Goal: Task Accomplishment & Management: Use online tool/utility

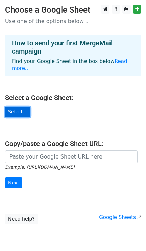
click at [16, 107] on link "Select..." at bounding box center [17, 112] width 25 height 10
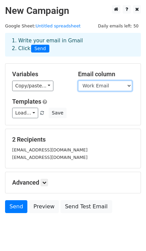
click at [129, 85] on select "Employee Id Employee Last Name Employee First Name Employee Middle Name Full Na…" at bounding box center [105, 86] width 54 height 10
click at [78, 81] on select "Employee Id Employee Last Name Employee First Name Employee Middle Name Full Na…" at bounding box center [105, 86] width 54 height 10
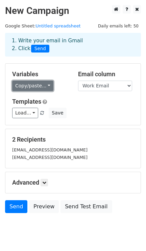
click at [45, 86] on link "Copy/paste..." at bounding box center [32, 86] width 41 height 10
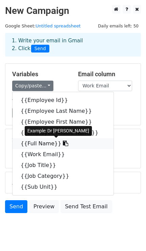
click at [49, 143] on link "{{Full Name}}" at bounding box center [63, 143] width 101 height 11
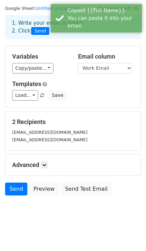
scroll to position [21, 0]
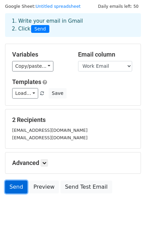
click at [16, 189] on link "Send" at bounding box center [16, 186] width 22 height 13
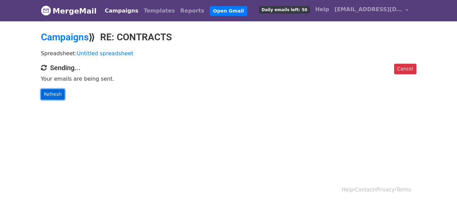
click at [53, 94] on link "Refresh" at bounding box center [53, 94] width 24 height 10
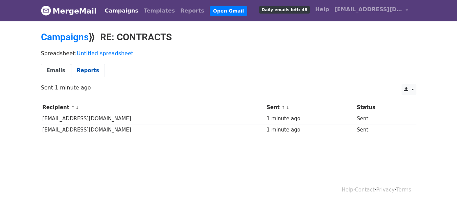
click at [84, 71] on link "Reports" at bounding box center [88, 71] width 34 height 14
click at [53, 68] on link "Emails" at bounding box center [56, 71] width 30 height 14
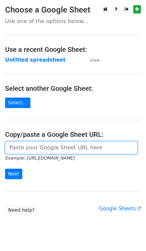
click at [56, 148] on input "url" at bounding box center [71, 147] width 133 height 13
click at [37, 148] on input "url" at bounding box center [71, 147] width 133 height 13
paste input "https://docs.google.com/spreadsheets/d/19g1PL8Og1OigWrZfgxLjNdtChrEVeIXxbJCo72g…"
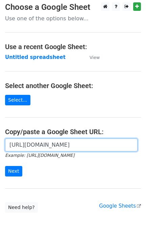
scroll to position [20, 0]
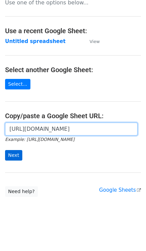
type input "https://docs.google.com/spreadsheets/d/19g1PL8Og1OigWrZfgxLjNdtChrEVeIXxbJCo72g…"
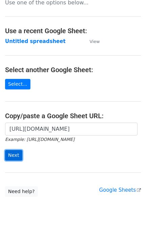
scroll to position [0, 0]
click at [10, 152] on input "Next" at bounding box center [13, 155] width 17 height 10
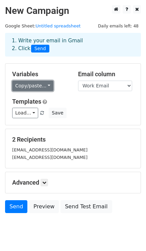
click at [45, 86] on link "Copy/paste..." at bounding box center [32, 86] width 41 height 10
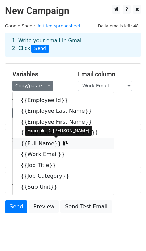
click at [36, 142] on link "{{Full Name}}" at bounding box center [63, 143] width 101 height 11
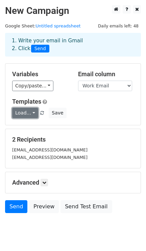
click at [31, 113] on link "Load..." at bounding box center [25, 113] width 26 height 10
click at [102, 108] on div "Load... No templates saved Save" at bounding box center [73, 113] width 132 height 10
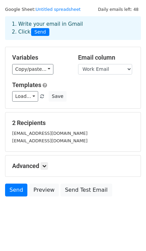
scroll to position [21, 0]
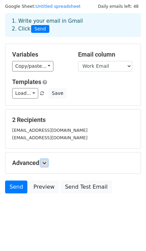
click at [46, 162] on icon at bounding box center [44, 163] width 4 height 4
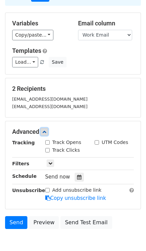
scroll to position [66, 0]
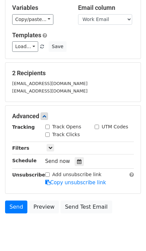
click at [48, 126] on input "Track Opens" at bounding box center [47, 127] width 4 height 4
checkbox input "true"
click at [47, 135] on input "Track Clicks" at bounding box center [47, 134] width 4 height 4
checkbox input "true"
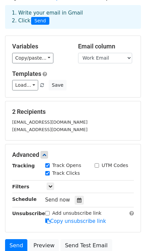
scroll to position [0, 0]
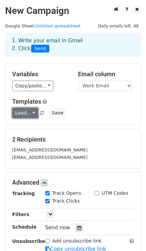
click at [30, 114] on link "Load..." at bounding box center [25, 113] width 26 height 10
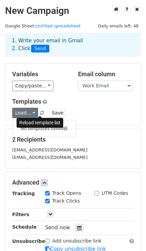
click at [41, 114] on span at bounding box center [42, 113] width 4 height 4
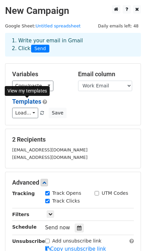
click at [33, 100] on link "Templates" at bounding box center [26, 101] width 29 height 7
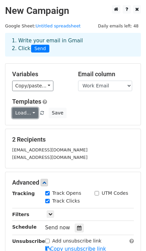
click at [30, 114] on link "Load..." at bounding box center [25, 113] width 26 height 10
click at [36, 129] on h6 "No templates saved" at bounding box center [44, 128] width 63 height 11
click at [21, 113] on link "Load..." at bounding box center [25, 113] width 26 height 10
click at [68, 128] on span at bounding box center [66, 128] width 4 height 5
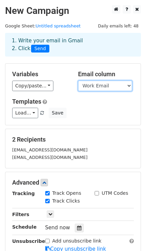
click at [130, 83] on select "Employee Id Employee Last Name Employee First Name Employee Middle Name Full Na…" at bounding box center [105, 86] width 54 height 10
click at [78, 81] on select "Employee Id Employee Last Name Employee First Name Employee Middle Name Full Na…" at bounding box center [105, 86] width 54 height 10
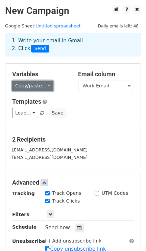
click at [44, 84] on link "Copy/paste..." at bounding box center [32, 86] width 41 height 10
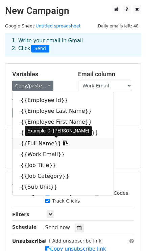
click at [37, 143] on link "{{Full Name}}" at bounding box center [63, 143] width 101 height 11
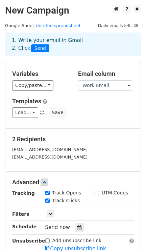
scroll to position [88, 0]
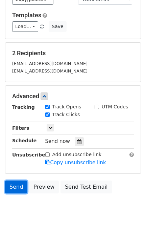
click at [13, 185] on link "Send" at bounding box center [16, 186] width 22 height 13
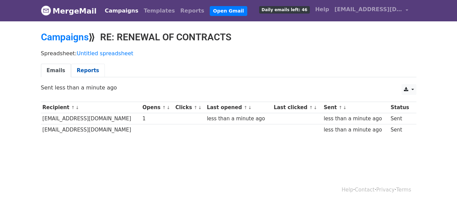
click at [79, 70] on link "Reports" at bounding box center [88, 71] width 34 height 14
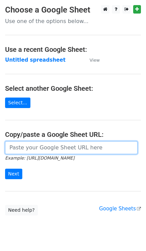
click at [59, 150] on input "url" at bounding box center [71, 147] width 133 height 13
paste input "[URL][DOMAIN_NAME]"
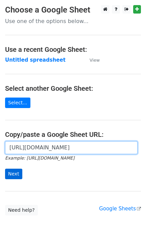
type input "[URL][DOMAIN_NAME]"
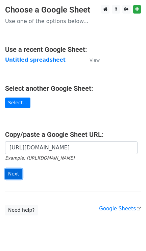
click at [11, 174] on input "Next" at bounding box center [13, 174] width 17 height 10
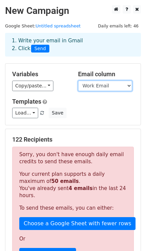
click at [127, 84] on select "Employee Id Employee Last Name Employee First Name Employee Middle Name Full Na…" at bounding box center [105, 86] width 54 height 10
click at [78, 81] on select "Employee Id Employee Last Name Employee First Name Employee Middle Name Full Na…" at bounding box center [105, 86] width 54 height 10
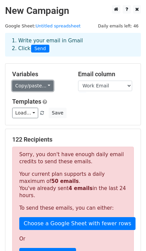
click at [48, 86] on link "Copy/paste..." at bounding box center [32, 86] width 41 height 10
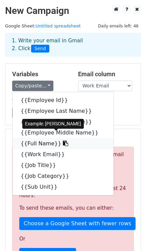
click at [35, 144] on link "{{Full Name}}" at bounding box center [63, 143] width 101 height 11
